Goal: Find specific page/section: Find specific page/section

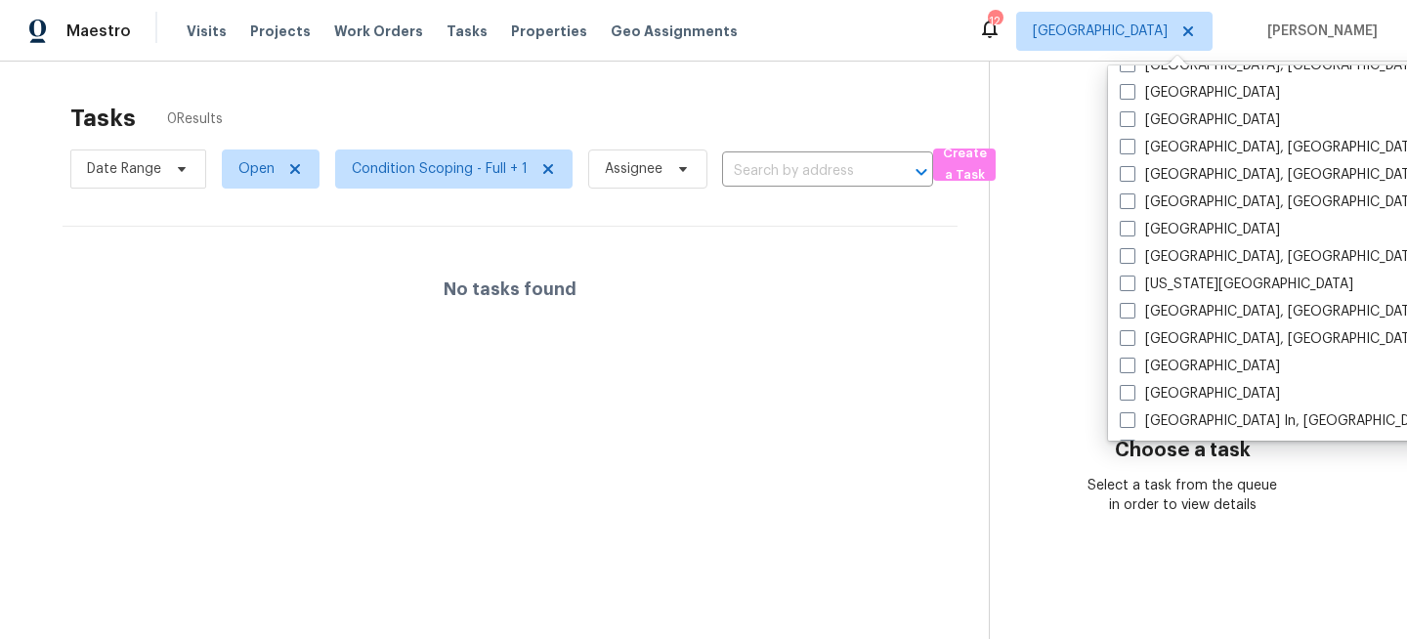
scroll to position [1309, 0]
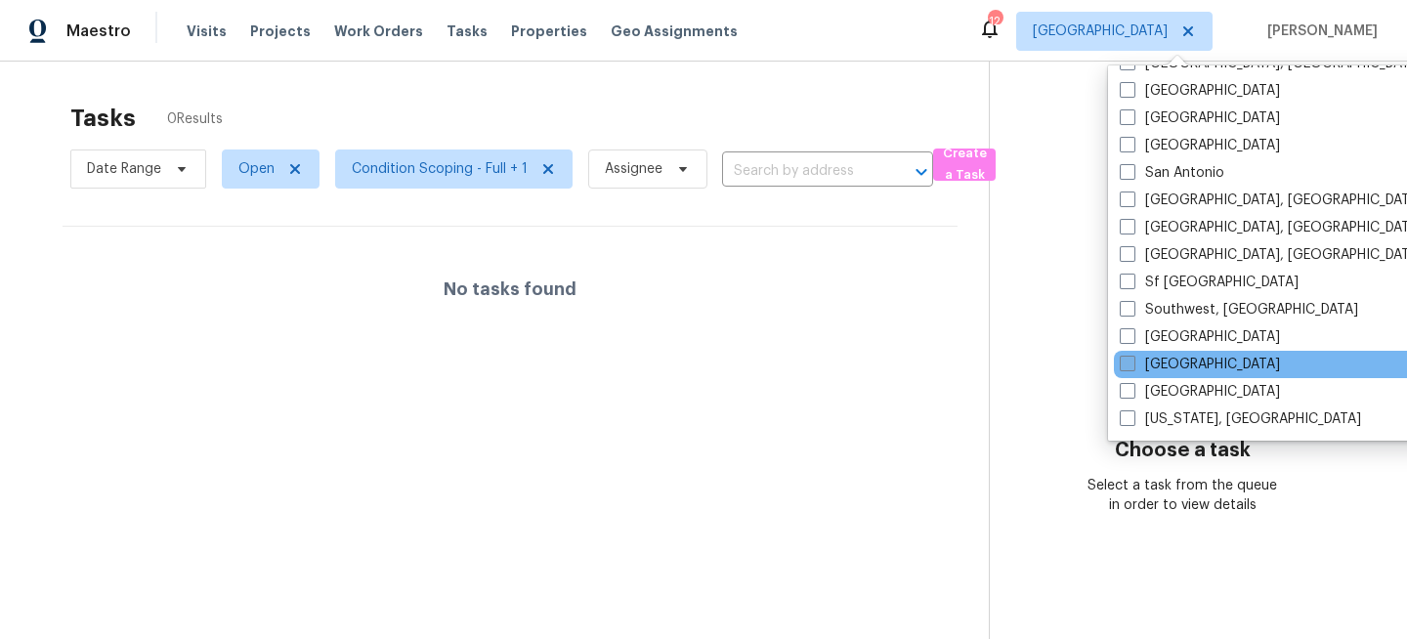
click at [1140, 361] on label "[GEOGRAPHIC_DATA]" at bounding box center [1200, 365] width 160 height 20
click at [1132, 361] on input "[GEOGRAPHIC_DATA]" at bounding box center [1126, 361] width 13 height 13
checkbox input "true"
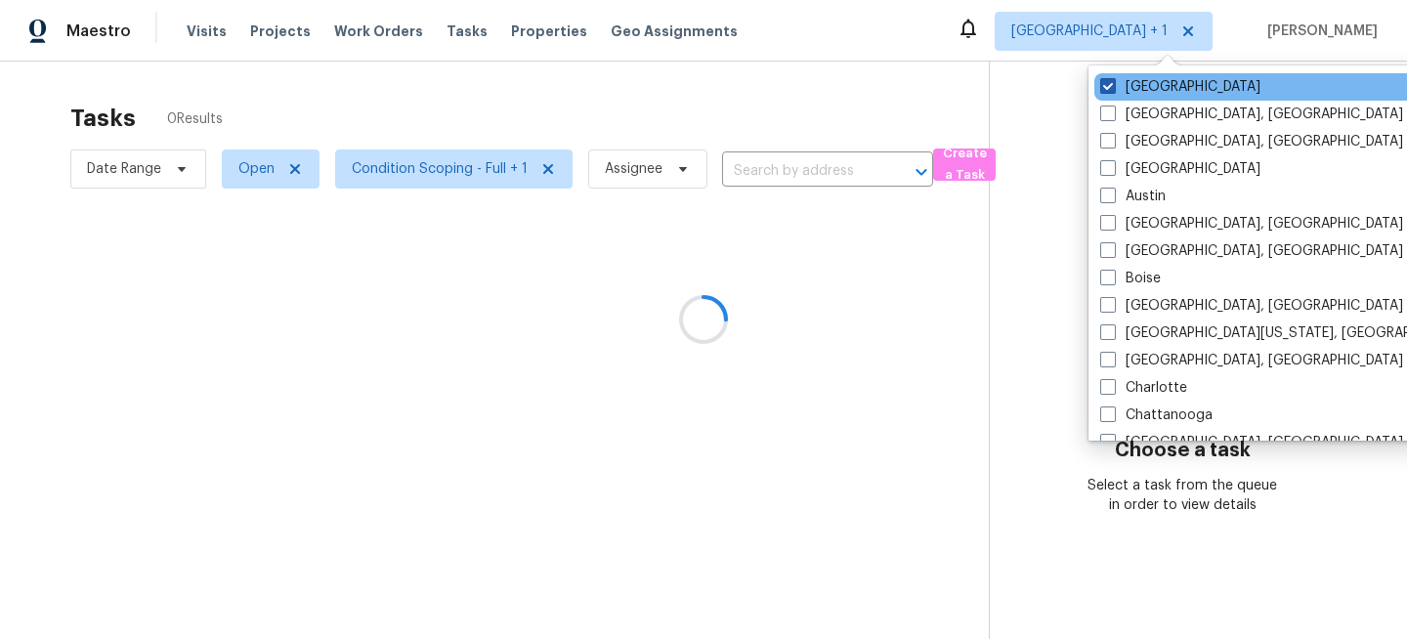
click at [1143, 85] on label "Jacksonville" at bounding box center [1180, 87] width 160 height 20
click at [1113, 85] on input "Jacksonville" at bounding box center [1106, 83] width 13 height 13
checkbox input "false"
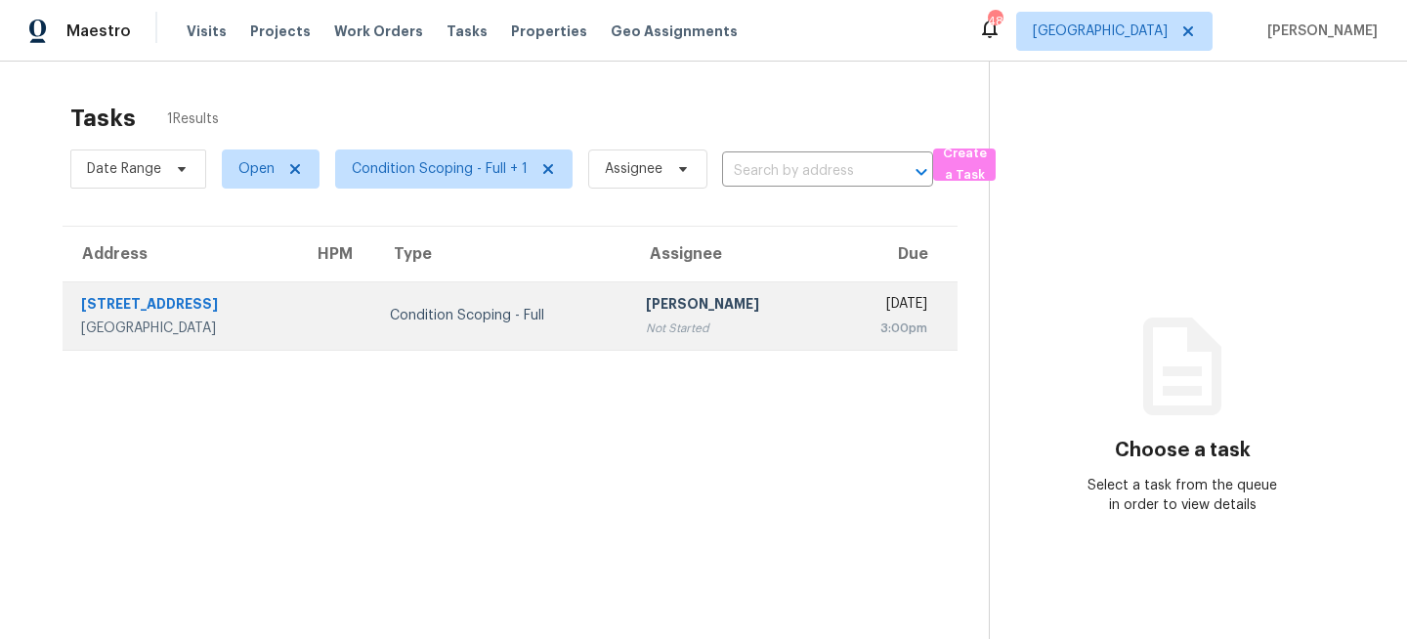
click at [712, 342] on td "[PERSON_NAME] Not Started" at bounding box center [729, 315] width 199 height 68
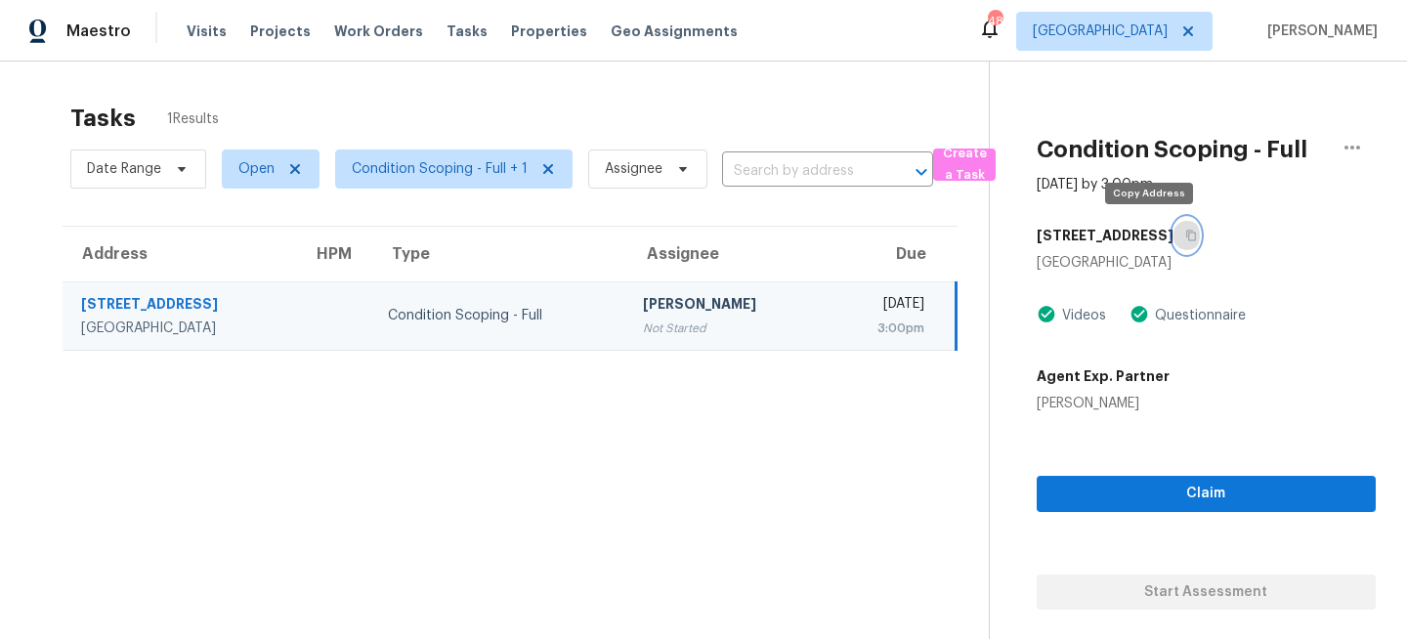
click at [1173, 241] on button "button" at bounding box center [1186, 235] width 26 height 35
